Goal: Information Seeking & Learning: Find specific fact

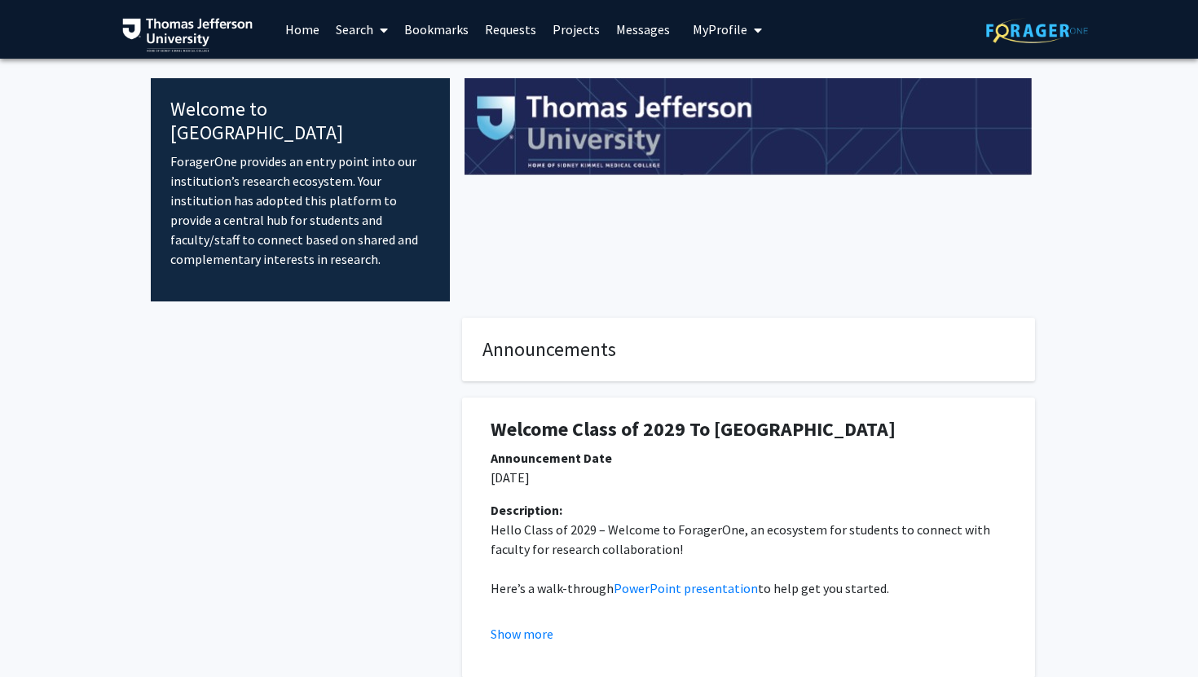
click at [361, 26] on link "Search" at bounding box center [362, 29] width 68 height 57
click at [376, 68] on span "Faculty/Staff" at bounding box center [388, 75] width 120 height 33
click at [371, 38] on link "Search" at bounding box center [362, 29] width 68 height 57
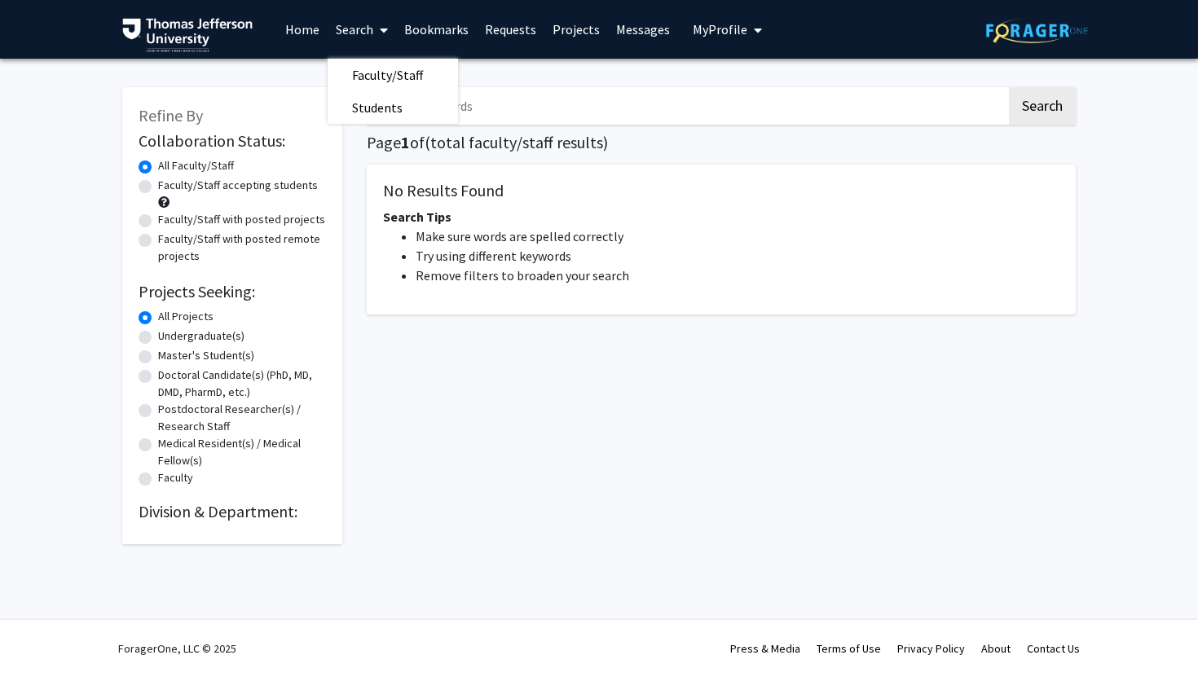
click at [567, 95] on input "Search Keywords" at bounding box center [687, 106] width 640 height 38
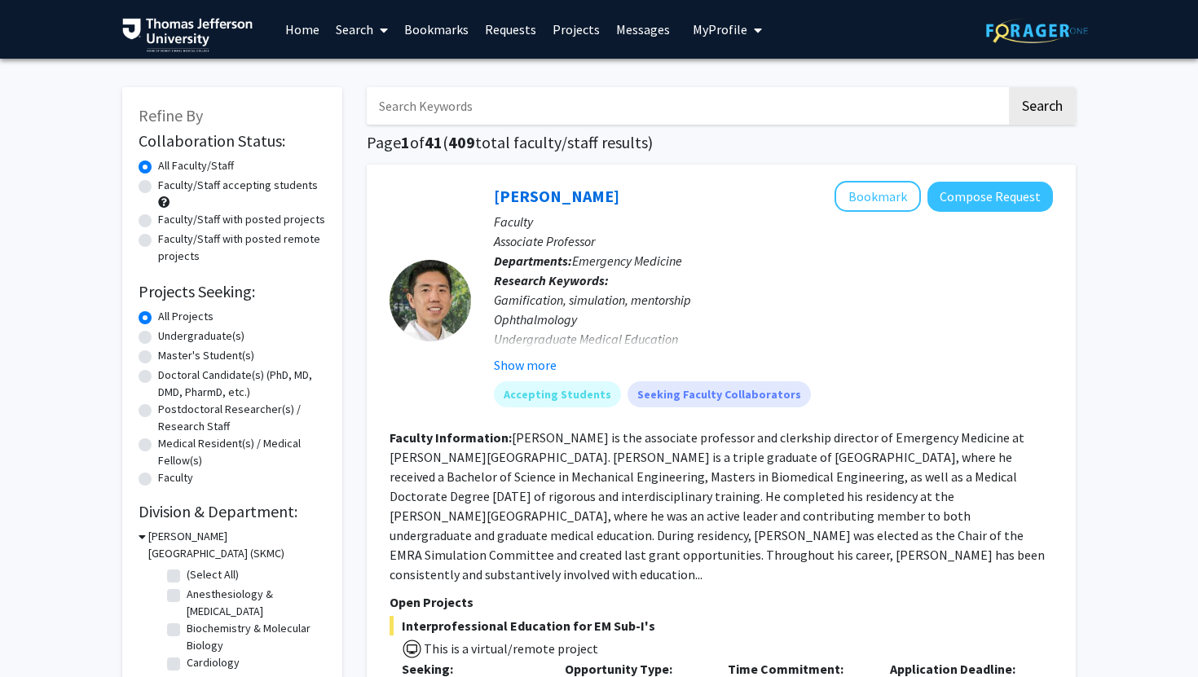
click at [544, 108] on input "Search Keywords" at bounding box center [687, 106] width 640 height 38
click at [1009, 87] on button "Search" at bounding box center [1042, 106] width 67 height 38
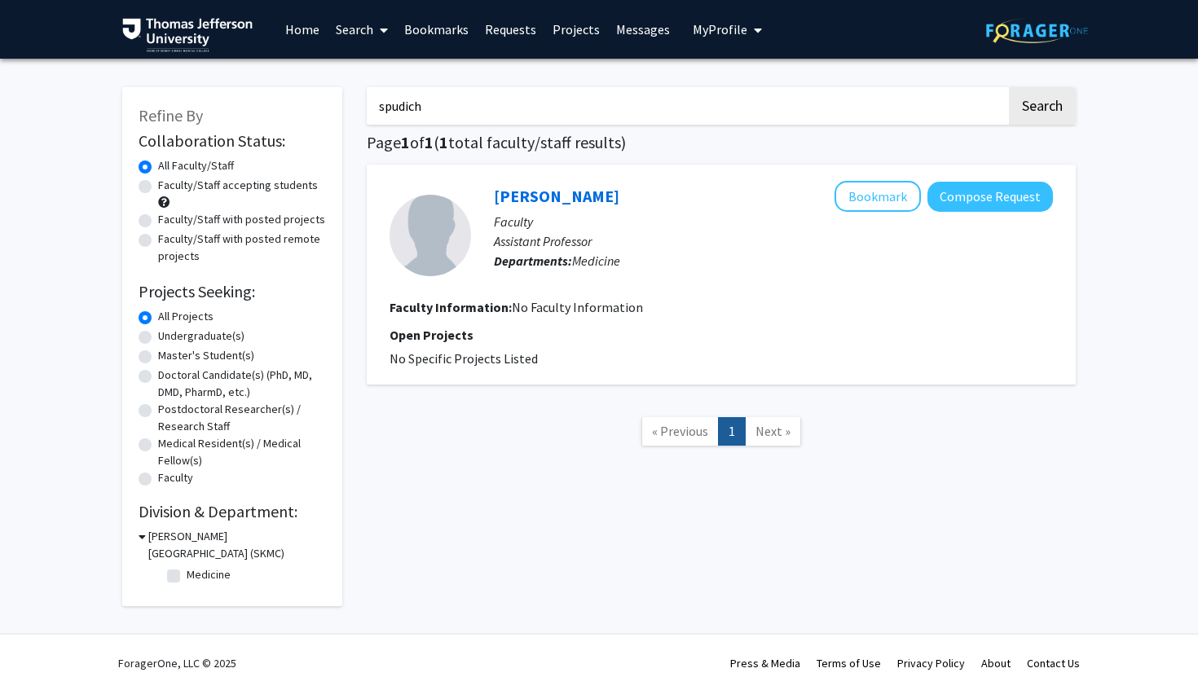
click at [589, 89] on input "spudich" at bounding box center [687, 106] width 640 height 38
click at [584, 103] on input "spudich" at bounding box center [687, 106] width 640 height 38
type input "embryology"
click at [1009, 87] on button "Search" at bounding box center [1042, 106] width 67 height 38
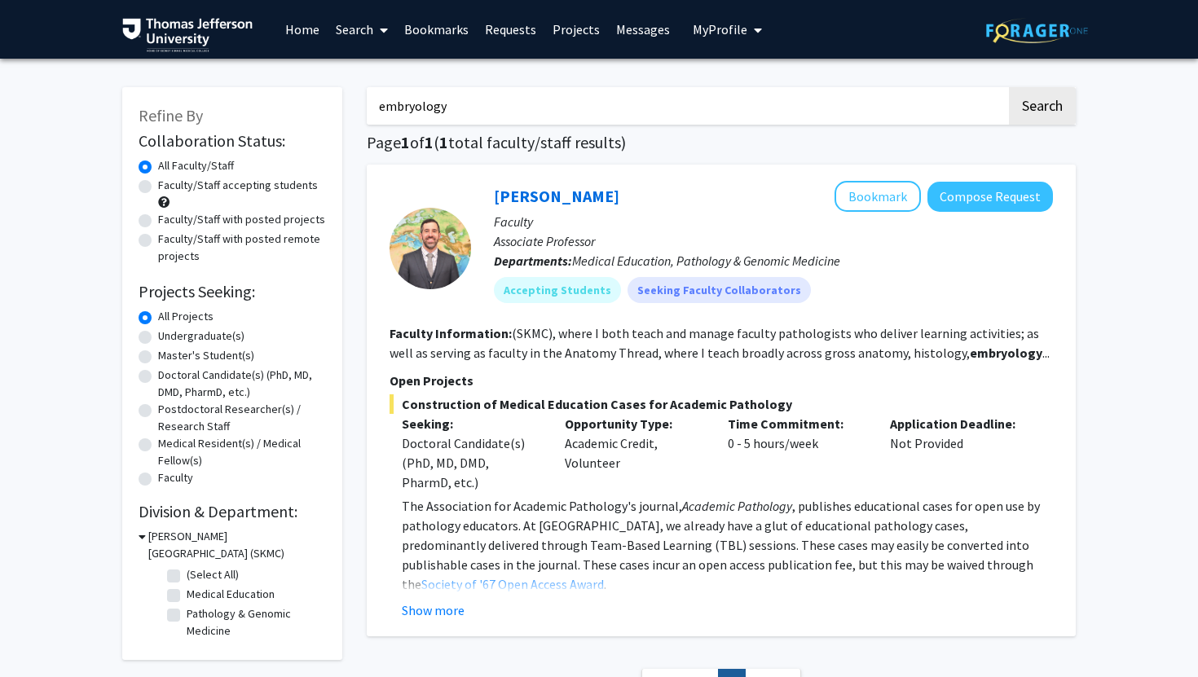
click at [188, 34] on img at bounding box center [187, 35] width 130 height 34
